Goal: Information Seeking & Learning: Learn about a topic

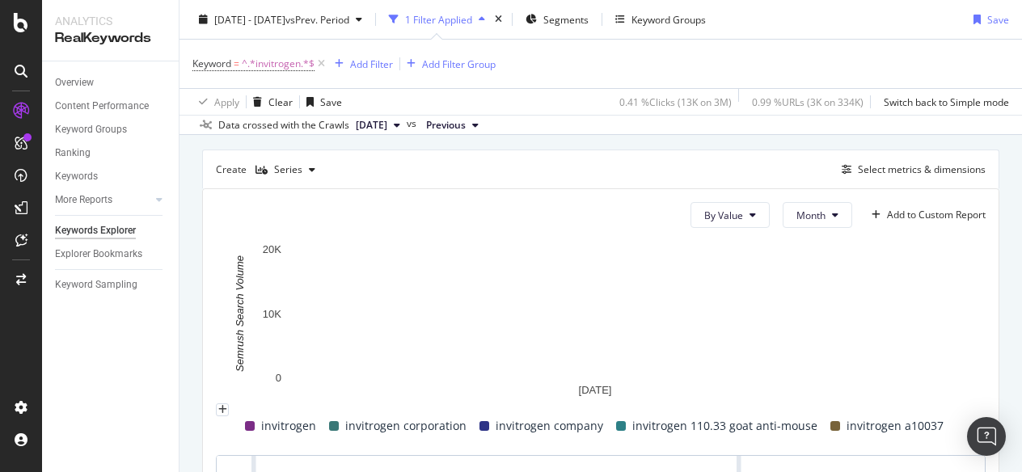
scroll to position [404, 0]
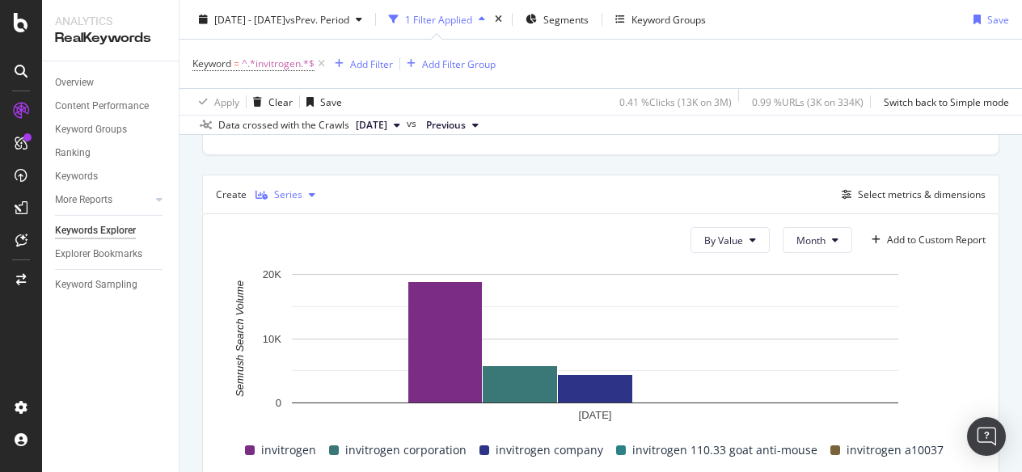
click at [302, 192] on div "button" at bounding box center [311, 195] width 19 height 10
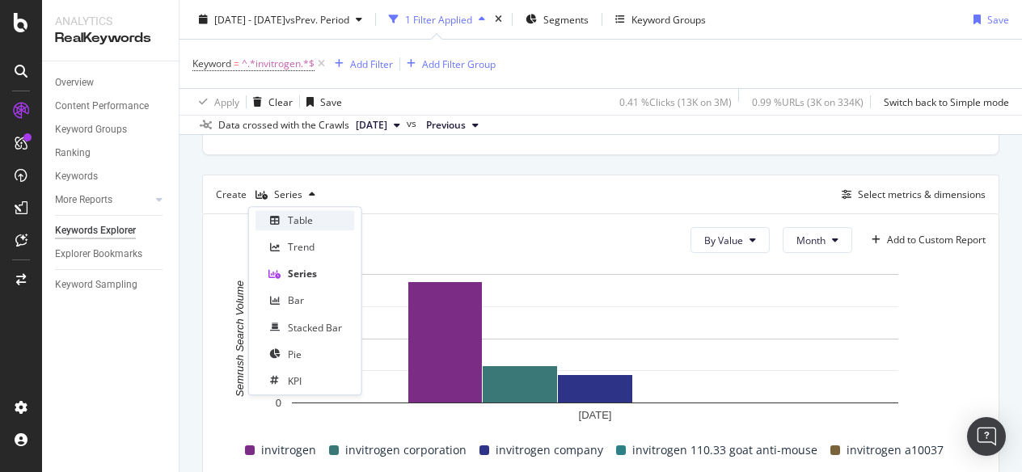
click at [302, 221] on div "Table" at bounding box center [300, 220] width 25 height 14
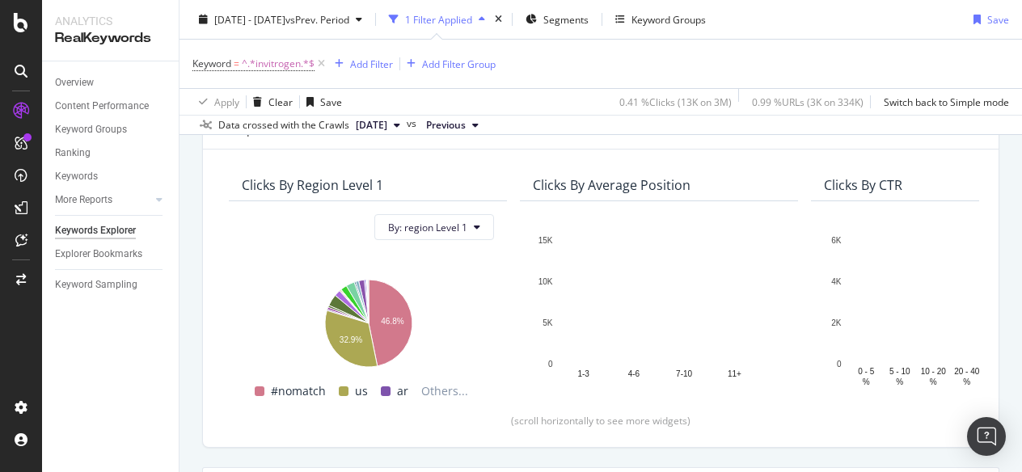
scroll to position [39, 0]
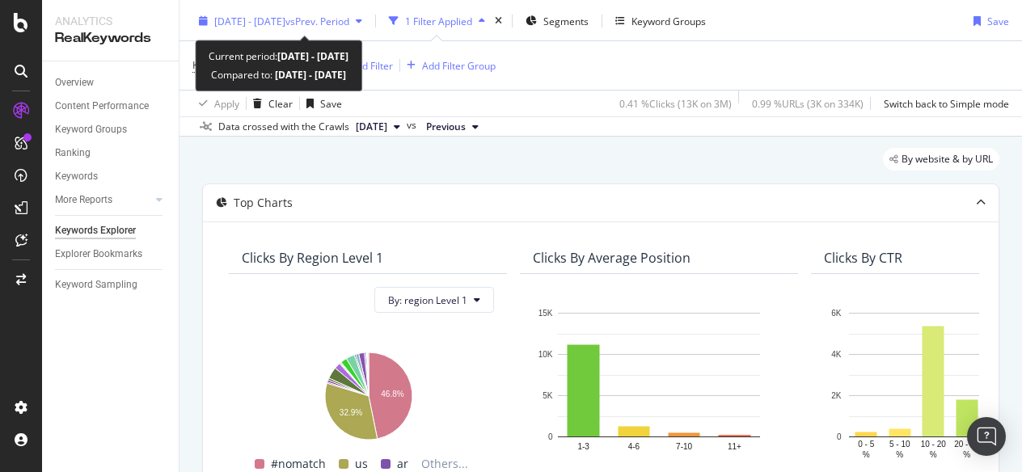
click at [285, 16] on span "[DATE] - [DATE]" at bounding box center [249, 22] width 71 height 14
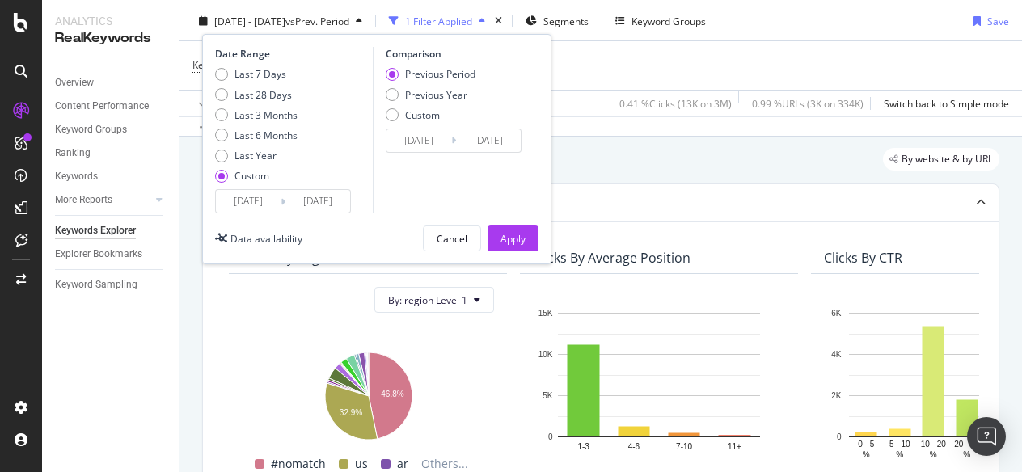
click at [285, 196] on input "[DATE]" at bounding box center [317, 201] width 65 height 23
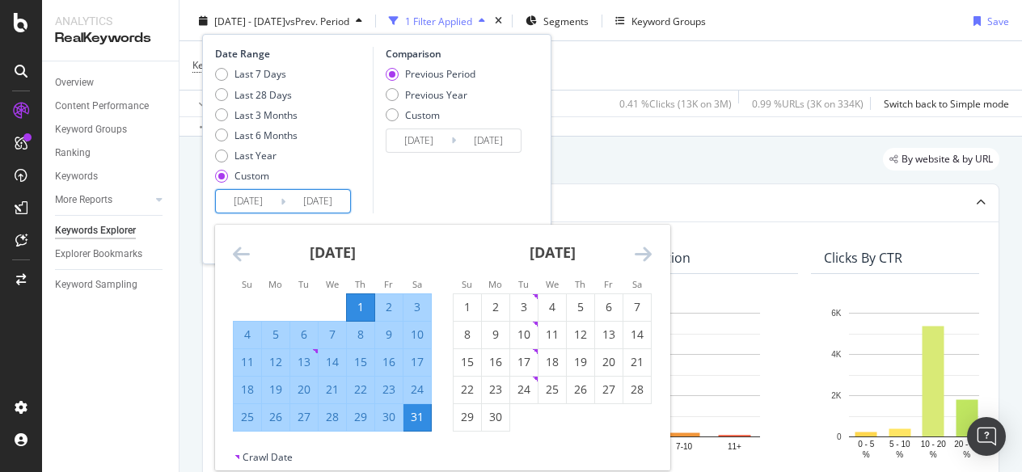
click at [637, 260] on icon "Move forward to switch to the next month." at bounding box center [643, 253] width 17 height 19
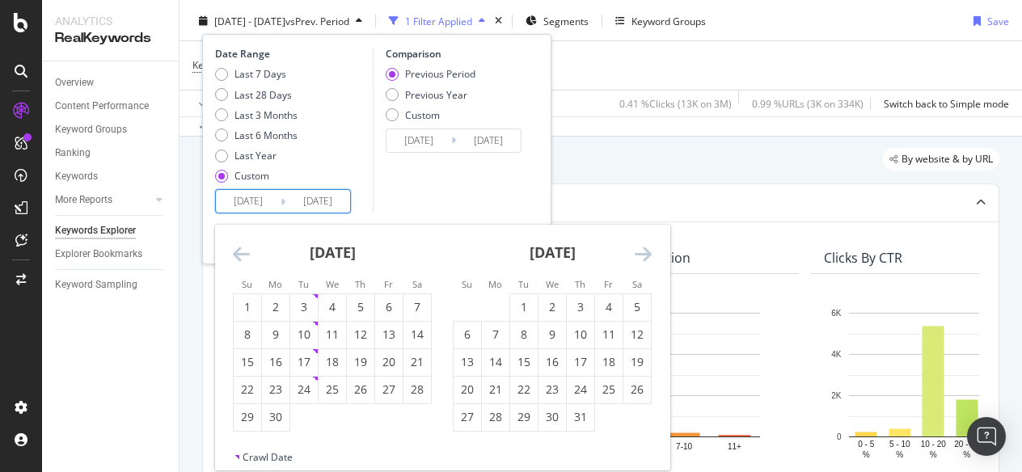
click at [637, 260] on icon "Move forward to switch to the next month." at bounding box center [643, 253] width 17 height 19
click at [487, 306] on div "1" at bounding box center [495, 307] width 27 height 16
type input "[DATE]"
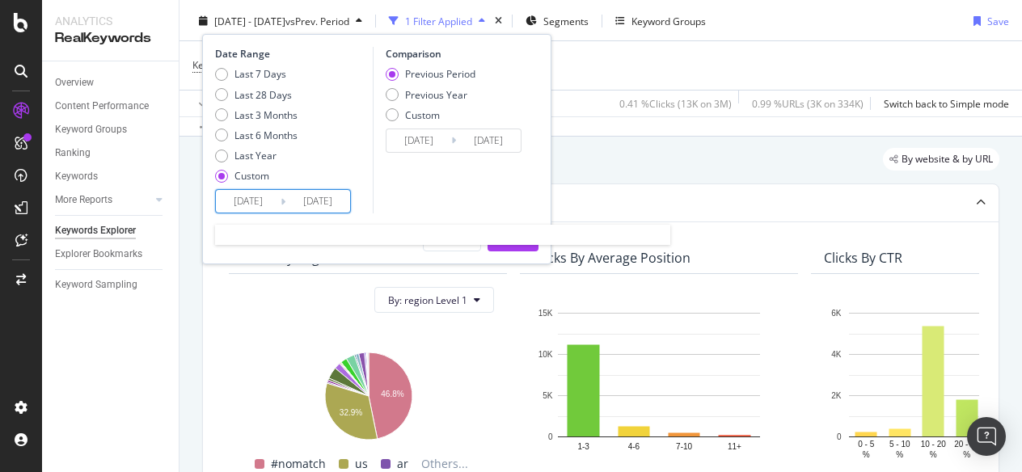
click at [331, 203] on input "[DATE]" at bounding box center [317, 201] width 65 height 23
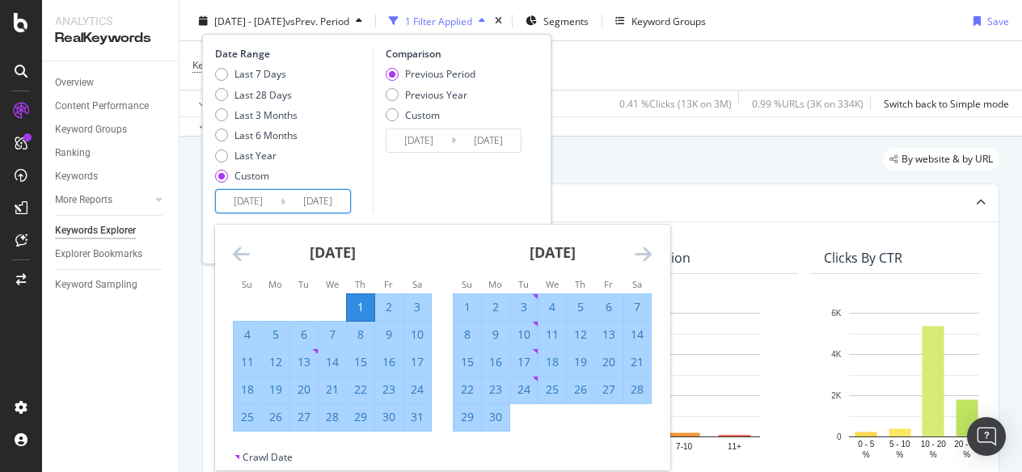
click at [635, 257] on icon "Move forward to switch to the next month." at bounding box center [643, 253] width 17 height 19
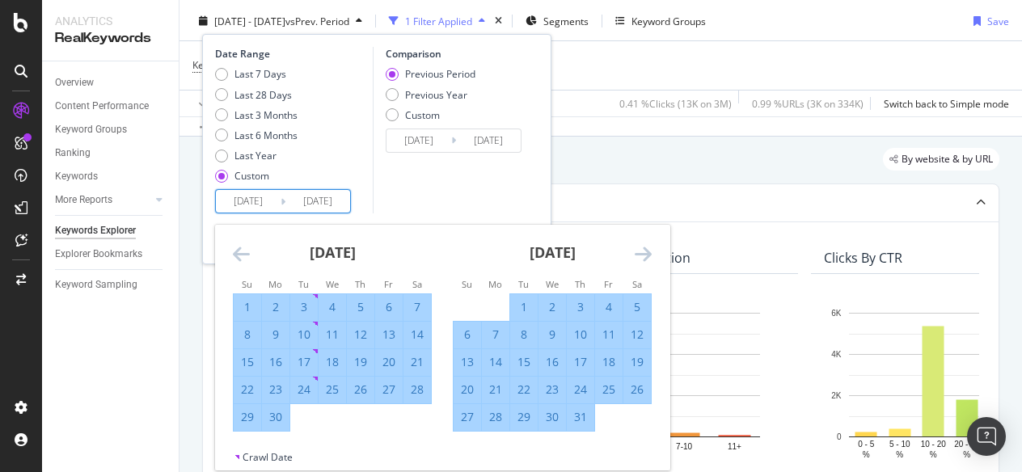
click at [635, 257] on icon "Move forward to switch to the next month." at bounding box center [643, 253] width 17 height 19
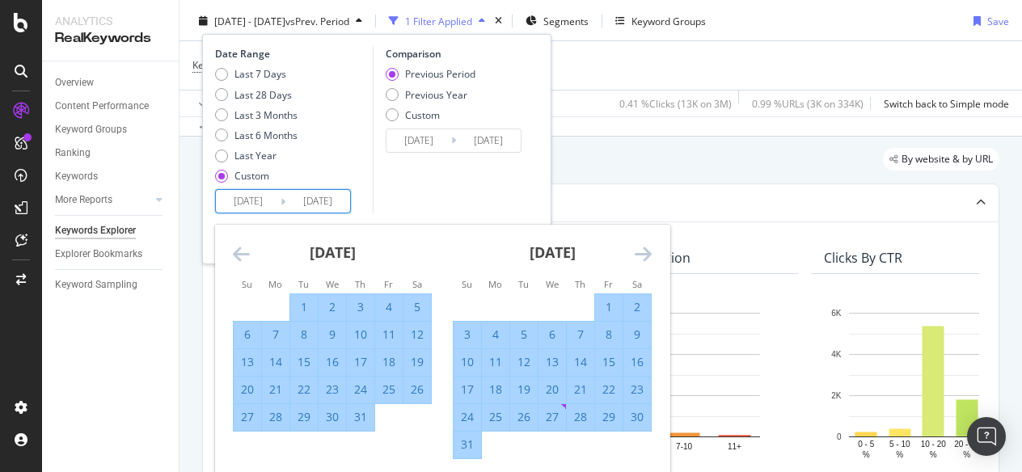
click at [635, 257] on icon "Move forward to switch to the next month." at bounding box center [643, 253] width 17 height 19
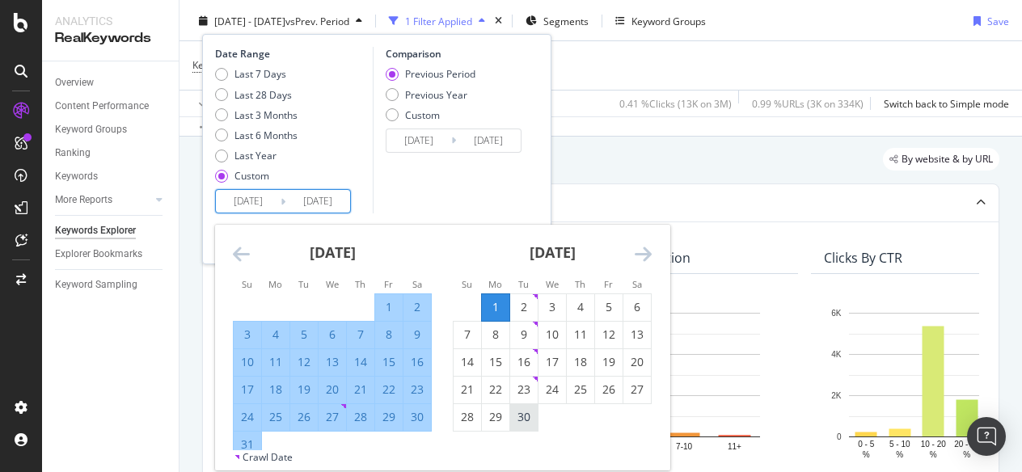
click at [530, 424] on div "30" at bounding box center [523, 417] width 27 height 16
type input "[DATE]"
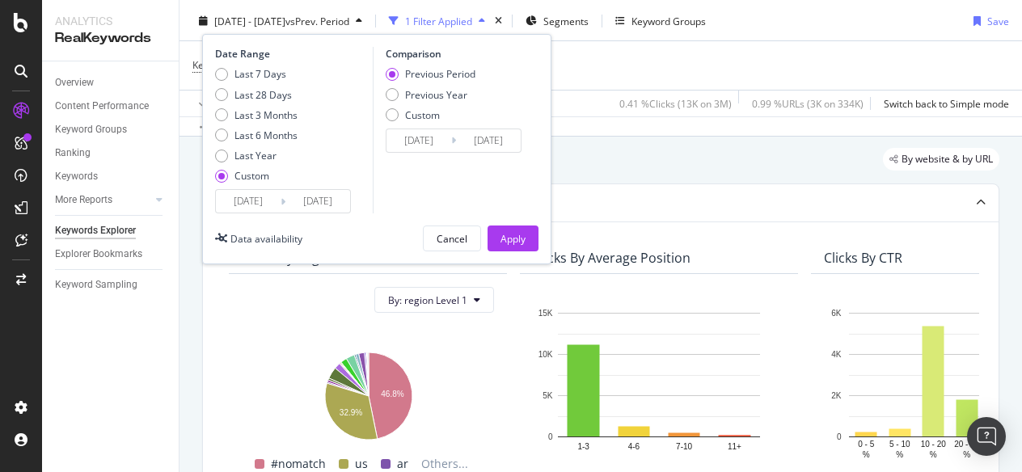
click at [259, 200] on input "[DATE]" at bounding box center [248, 201] width 65 height 23
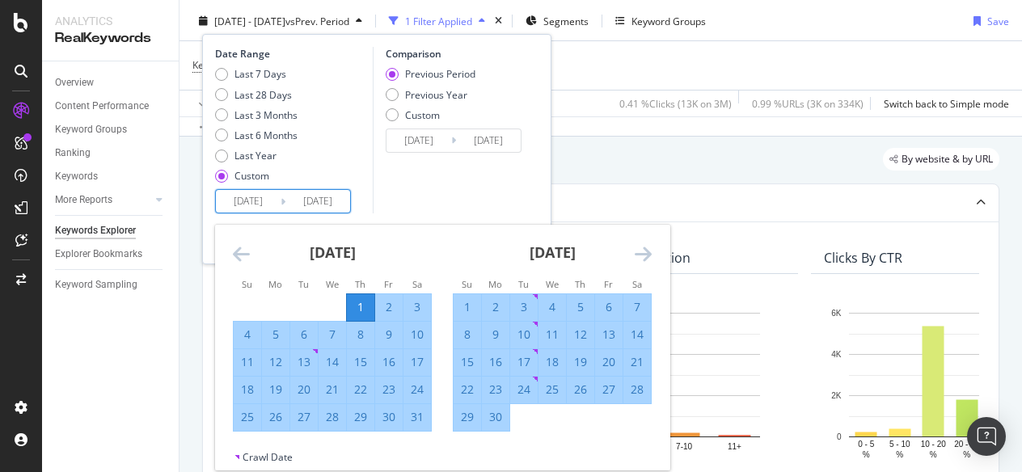
click at [637, 251] on icon "Move forward to switch to the next month." at bounding box center [643, 253] width 17 height 19
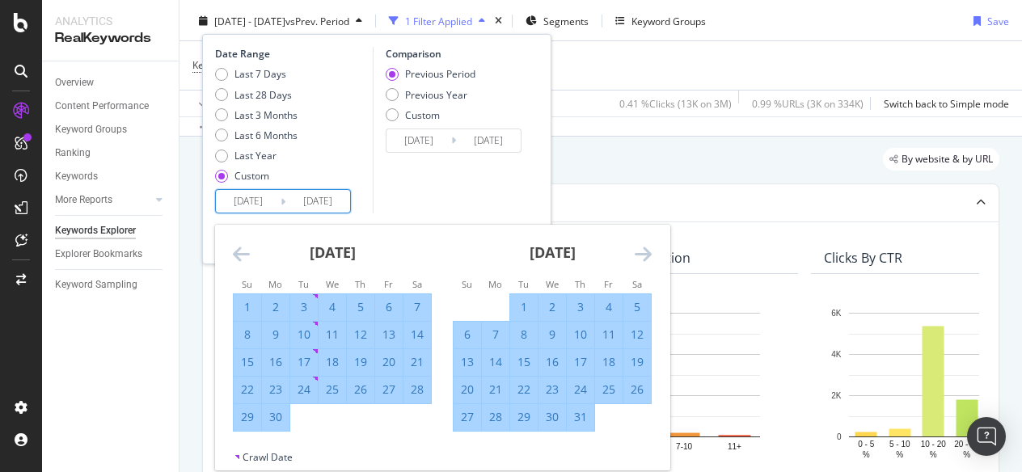
click at [639, 252] on icon "Move forward to switch to the next month." at bounding box center [643, 253] width 17 height 19
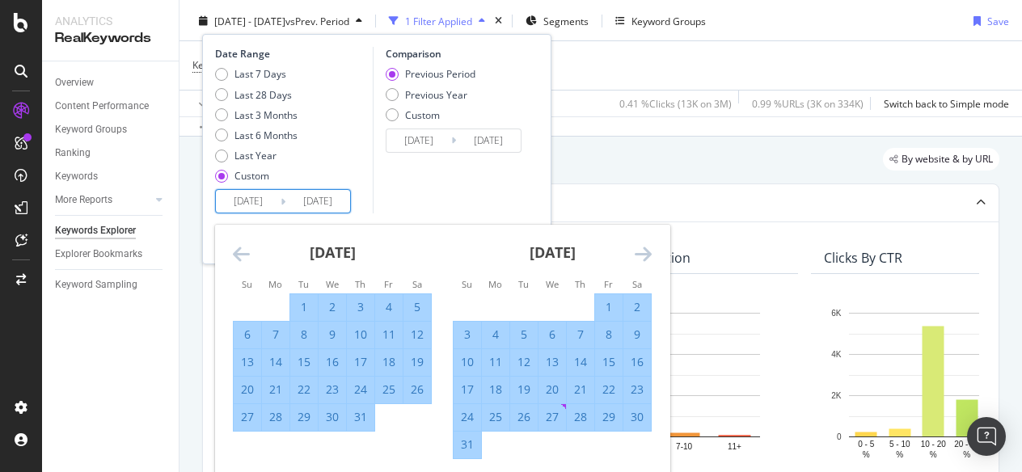
click at [639, 252] on icon "Move forward to switch to the next month." at bounding box center [643, 253] width 17 height 19
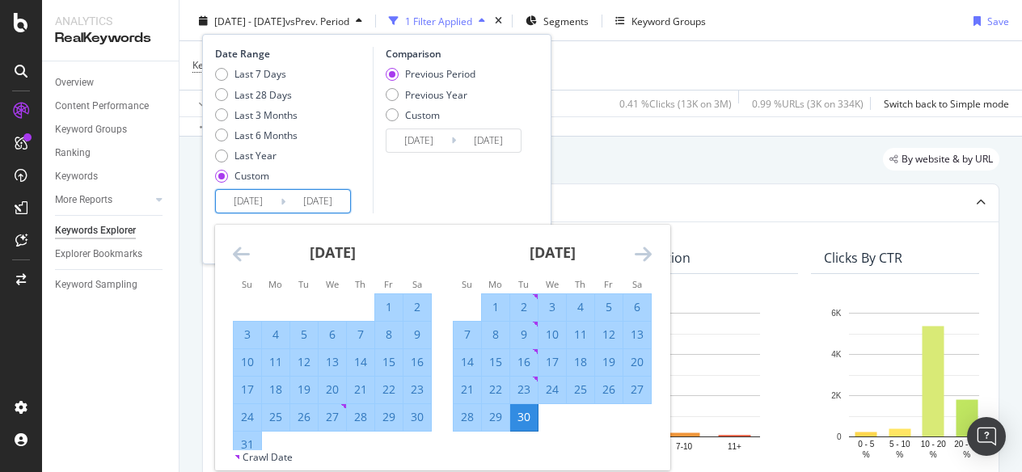
click at [639, 252] on icon "Move forward to switch to the next month." at bounding box center [643, 253] width 17 height 19
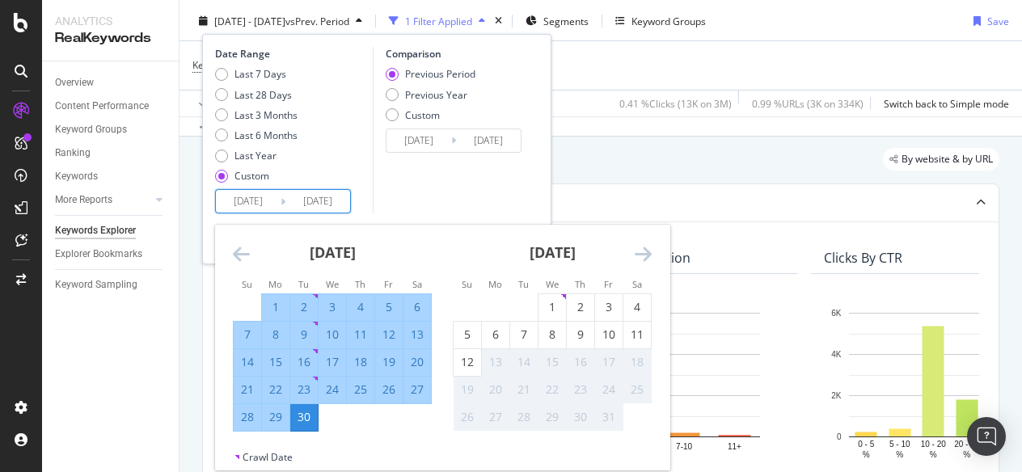
click at [273, 302] on div "1" at bounding box center [275, 307] width 27 height 16
type input "[DATE]"
click at [307, 409] on div "30" at bounding box center [303, 417] width 27 height 16
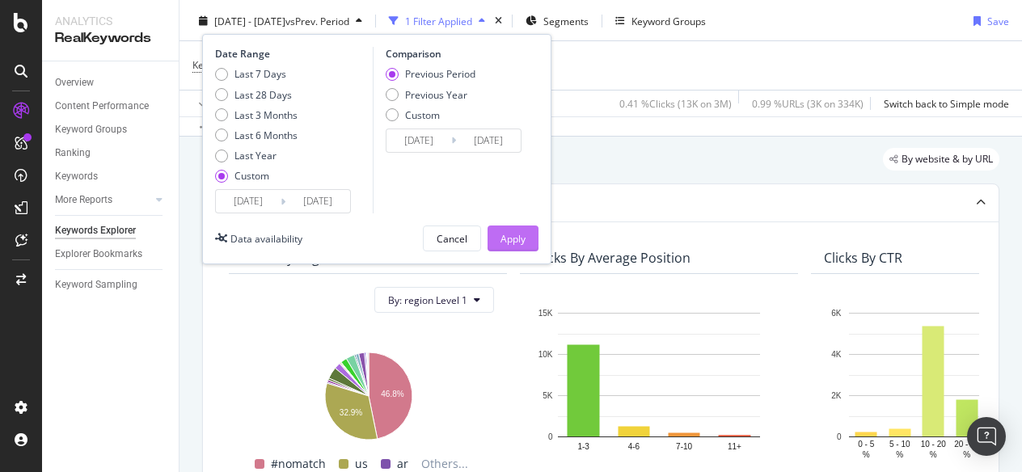
click at [506, 226] on button "Apply" at bounding box center [512, 239] width 51 height 26
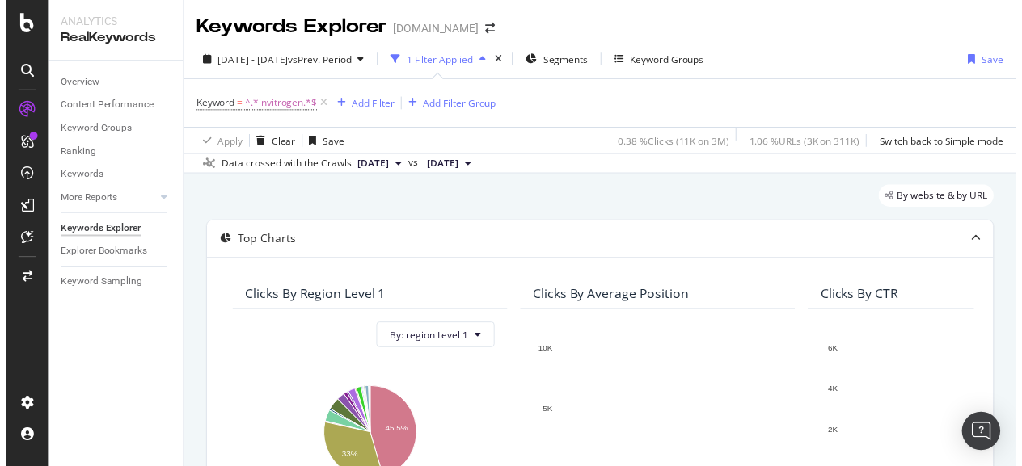
scroll to position [243, 0]
